Goal: Task Accomplishment & Management: Use online tool/utility

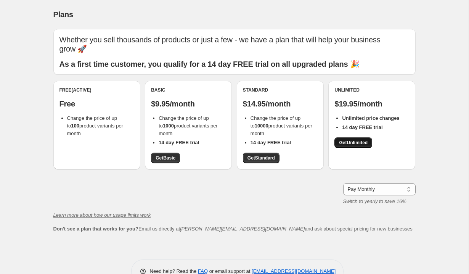
click at [353, 139] on span "Get Unlimited" at bounding box center [353, 142] width 29 height 6
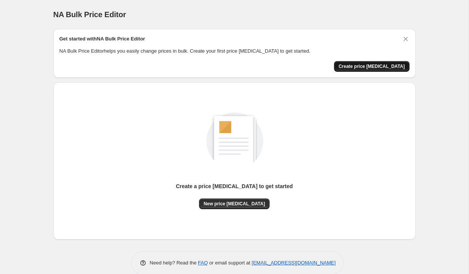
click at [373, 67] on span "Create price change job" at bounding box center [371, 66] width 66 height 6
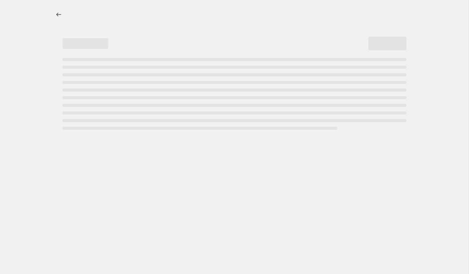
select select "percentage"
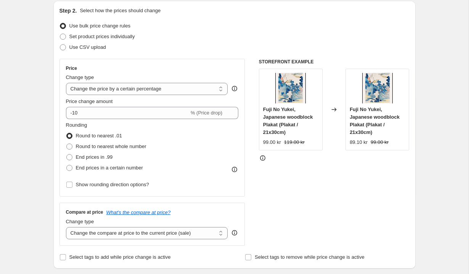
scroll to position [113, 0]
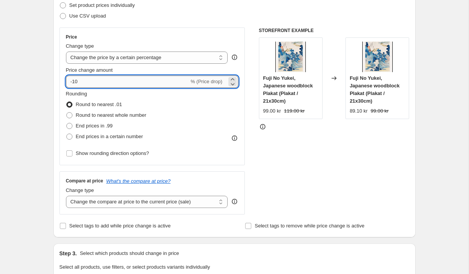
click at [106, 85] on input "-10" at bounding box center [127, 81] width 123 height 12
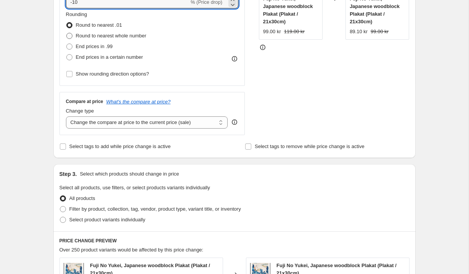
scroll to position [213, 0]
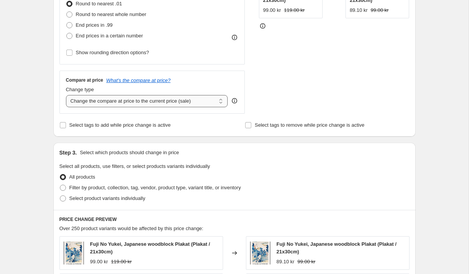
click at [121, 100] on select "Change the compare at price to the current price (sale) Change the compare at p…" at bounding box center [147, 101] width 162 height 12
click at [145, 98] on select "Change the compare at price to the current price (sale) Change the compare at p…" at bounding box center [147, 101] width 162 height 12
select select "no_change"
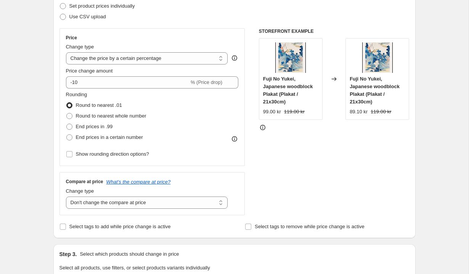
scroll to position [104, 0]
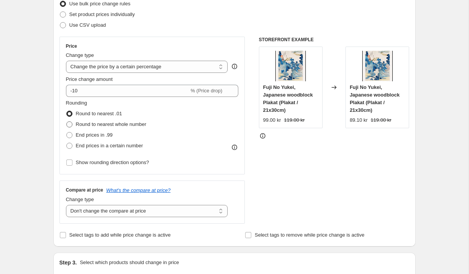
click at [79, 125] on span "Round to nearest whole number" at bounding box center [111, 124] width 70 height 6
click at [67, 122] on input "Round to nearest whole number" at bounding box center [66, 121] width 0 height 0
radio input "true"
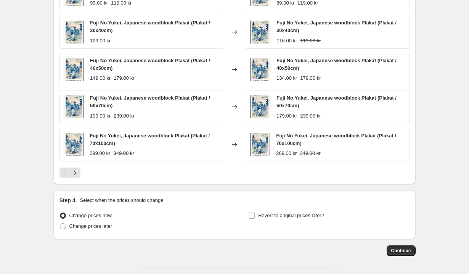
scroll to position [500, 0]
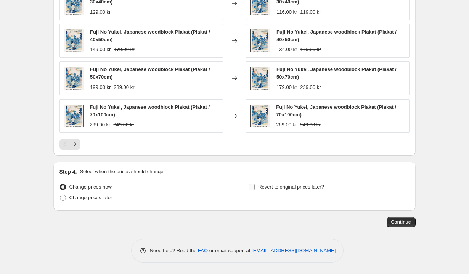
click at [256, 189] on label "Revert to original prices later?" at bounding box center [286, 186] width 76 height 11
click at [254, 189] on input "Revert to original prices later?" at bounding box center [251, 187] width 6 height 6
checkbox input "true"
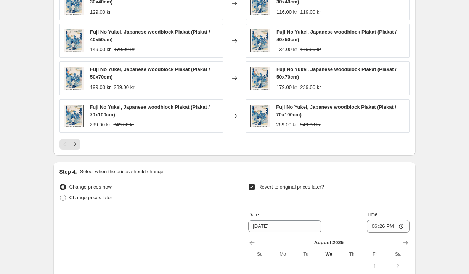
scroll to position [617, 0]
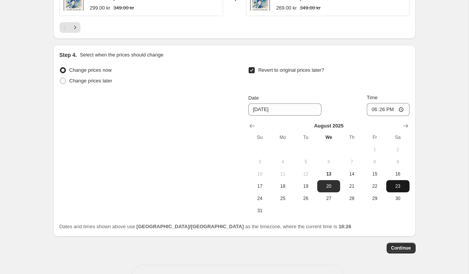
click at [399, 186] on span "23" at bounding box center [397, 186] width 17 height 6
type input "8/23/2025"
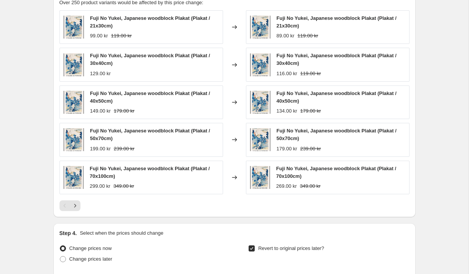
scroll to position [642, 0]
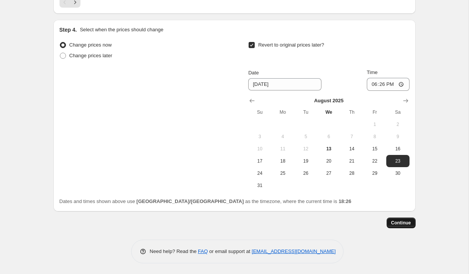
click at [399, 223] on span "Continue" at bounding box center [401, 222] width 20 height 6
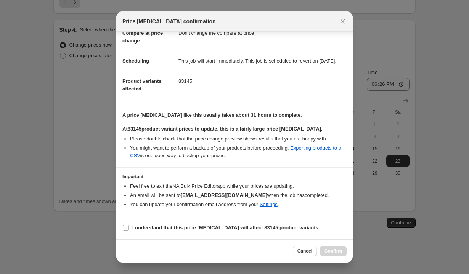
scroll to position [50, 0]
click at [253, 225] on b "I understand that this price change job will affect 83145 product variants" at bounding box center [225, 227] width 186 height 6
click at [129, 225] on input "I understand that this price change job will affect 83145 product variants" at bounding box center [126, 227] width 6 height 6
checkbox input "true"
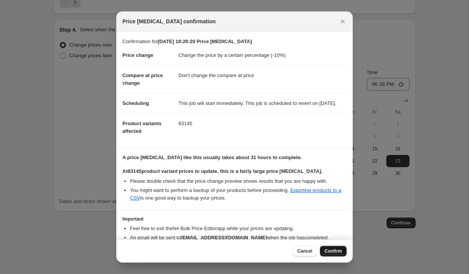
click at [333, 254] on button "Confirm" at bounding box center [333, 250] width 27 height 11
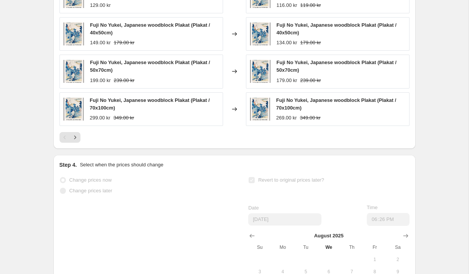
scroll to position [661, 0]
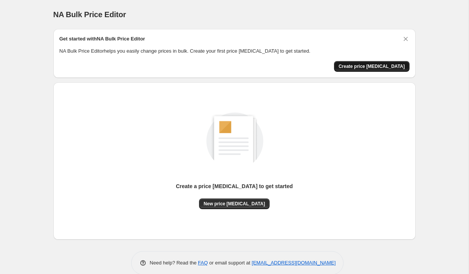
click at [366, 67] on span "Create price change job" at bounding box center [371, 66] width 66 height 6
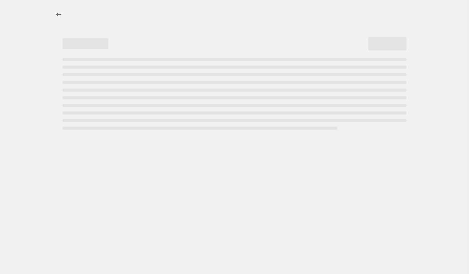
select select "percentage"
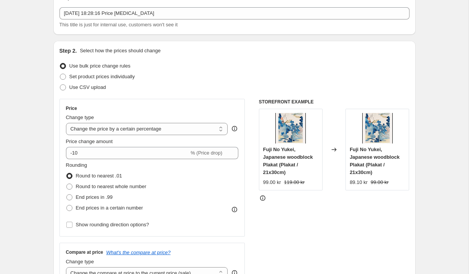
scroll to position [90, 0]
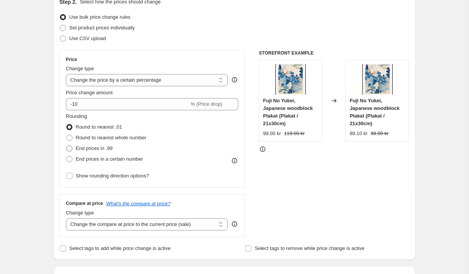
click at [106, 150] on span "End prices in .99" at bounding box center [94, 148] width 37 height 6
click at [67, 146] on input "End prices in .99" at bounding box center [66, 145] width 0 height 0
radio input "true"
click at [101, 139] on span "Round to nearest whole number" at bounding box center [111, 137] width 70 height 6
click at [67, 135] on input "Round to nearest whole number" at bounding box center [66, 134] width 0 height 0
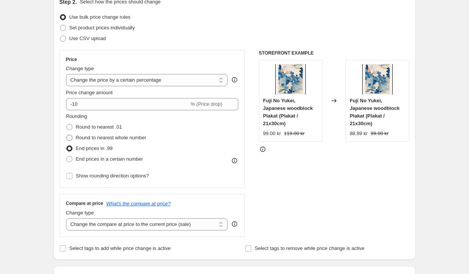
radio input "true"
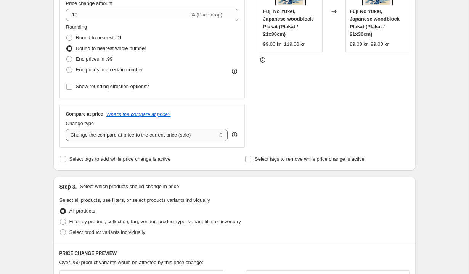
click at [108, 138] on select "Change the compare at price to the current price (sale) Change the compare at p…" at bounding box center [147, 135] width 162 height 12
select select "no_change"
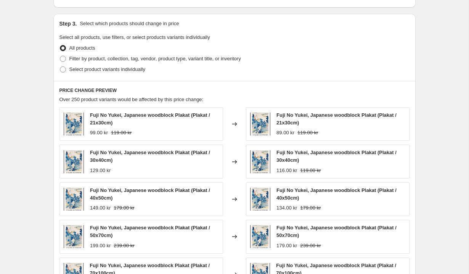
scroll to position [500, 0]
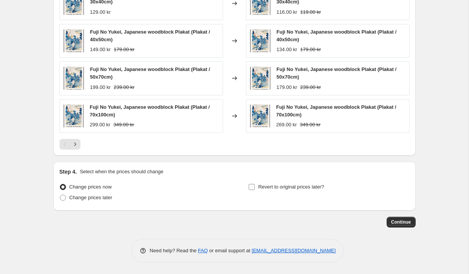
click at [309, 187] on span "Revert to original prices later?" at bounding box center [291, 187] width 66 height 6
click at [254, 187] on input "Revert to original prices later?" at bounding box center [251, 187] width 6 height 6
checkbox input "true"
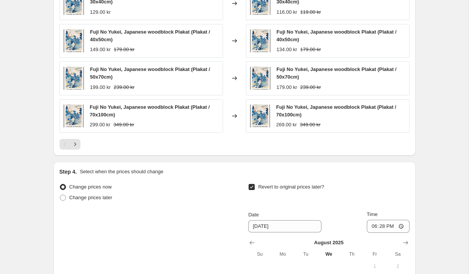
scroll to position [578, 0]
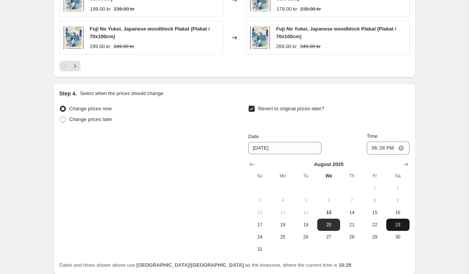
click at [399, 226] on span "23" at bounding box center [397, 224] width 17 height 6
type input "8/23/2025"
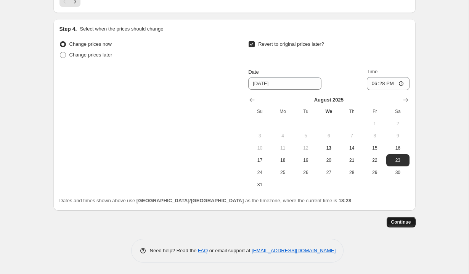
click at [400, 219] on span "Continue" at bounding box center [401, 222] width 20 height 6
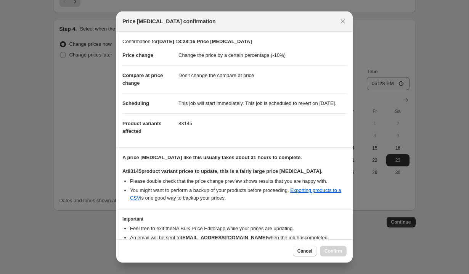
scroll to position [50, 0]
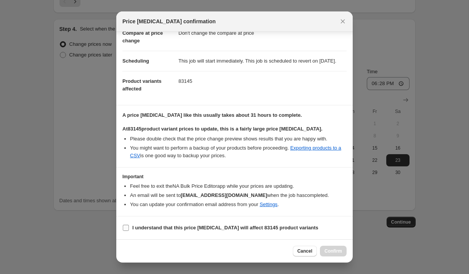
click at [227, 223] on label "I understand that this price change job will affect 83145 product variants" at bounding box center [220, 227] width 196 height 11
click at [129, 224] on input "I understand that this price change job will affect 83145 product variants" at bounding box center [126, 227] width 6 height 6
checkbox input "true"
